Goal: Task Accomplishment & Management: Use online tool/utility

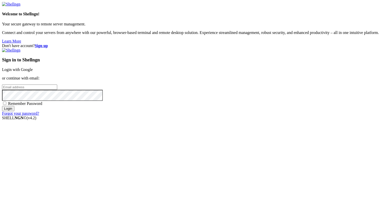
click at [57, 90] on input "email" at bounding box center [29, 87] width 55 height 5
click at [2, 89] on protonpass-control-65f3 at bounding box center [2, 87] width 0 height 4
type input "[EMAIL_ADDRESS][DOMAIN_NAME]"
click at [14, 111] on input "Login" at bounding box center [8, 108] width 12 height 5
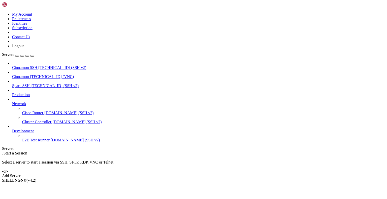
click at [29, 74] on span "Cinnamon" at bounding box center [20, 76] width 17 height 4
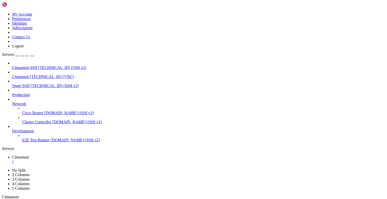
drag, startPoint x: 115, startPoint y: 16, endPoint x: 115, endPoint y: 37, distance: 21.1
click at [66, 199] on div "" at bounding box center [65, 202] width 1 height 4
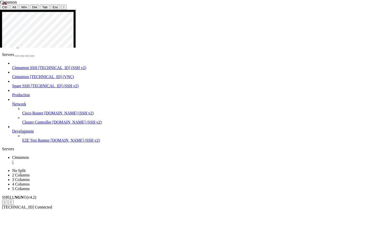
drag, startPoint x: 259, startPoint y: 134, endPoint x: 317, endPoint y: 135, distance: 57.6
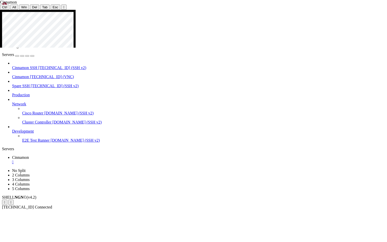
drag, startPoint x: 267, startPoint y: 121, endPoint x: 300, endPoint y: 120, distance: 32.5
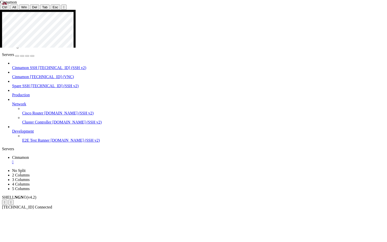
drag, startPoint x: 281, startPoint y: 119, endPoint x: 227, endPoint y: 96, distance: 57.5
